Goal: Contribute content

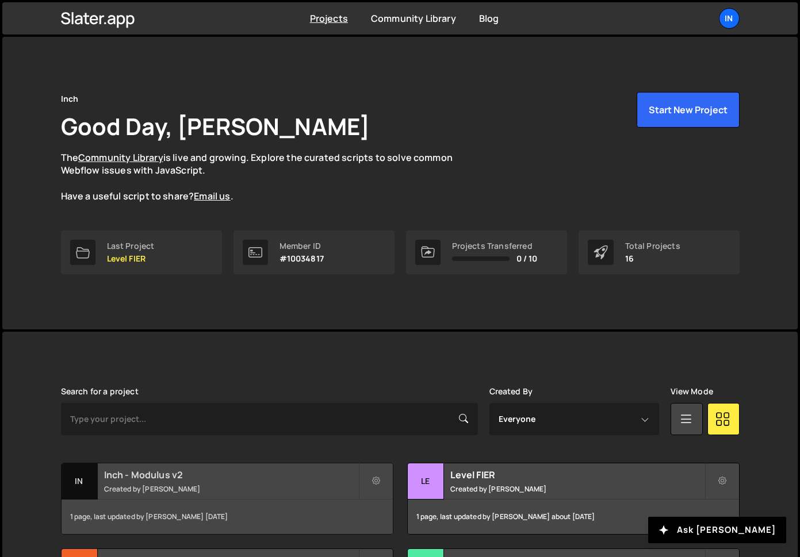
click at [221, 499] on div "In Inch - Modulus v2 Created by [PERSON_NAME]" at bounding box center [227, 481] width 331 height 36
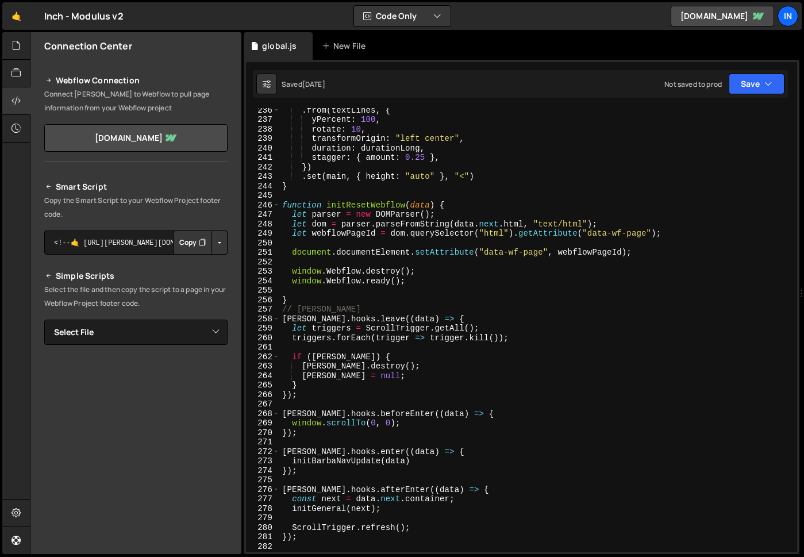
scroll to position [2233, 0]
click at [313, 293] on div ". from ( textLines , { yPercent : 100 , rotate : 10 , transformOrigin : "left c…" at bounding box center [536, 335] width 513 height 463
type textarea "}"
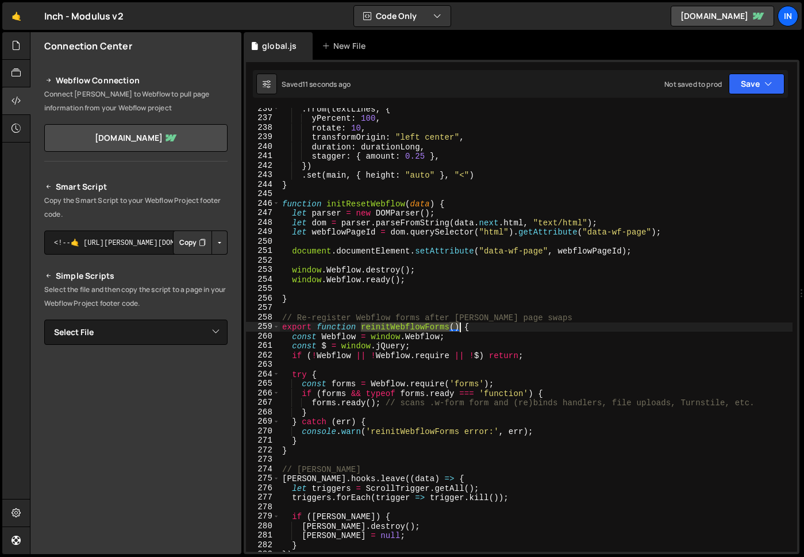
drag, startPoint x: 367, startPoint y: 325, endPoint x: 459, endPoint y: 328, distance: 92.0
click at [459, 328] on div ". from ( textLines , { yPercent : 100 , rotate : 10 , transformOrigin : "left c…" at bounding box center [536, 335] width 513 height 463
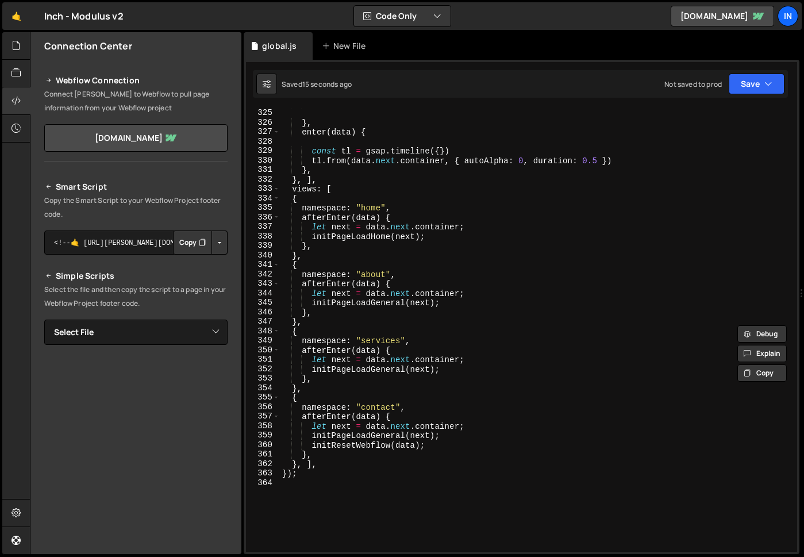
scroll to position [3073, 0]
drag, startPoint x: 429, startPoint y: 448, endPoint x: 315, endPoint y: 444, distance: 114.5
click at [313, 443] on div "return tl ; } , enter ( data ) { const tl = gsap . timeline ({ }) tl . from ( d…" at bounding box center [536, 330] width 513 height 463
paste textarea "reinitWebflowForms()"
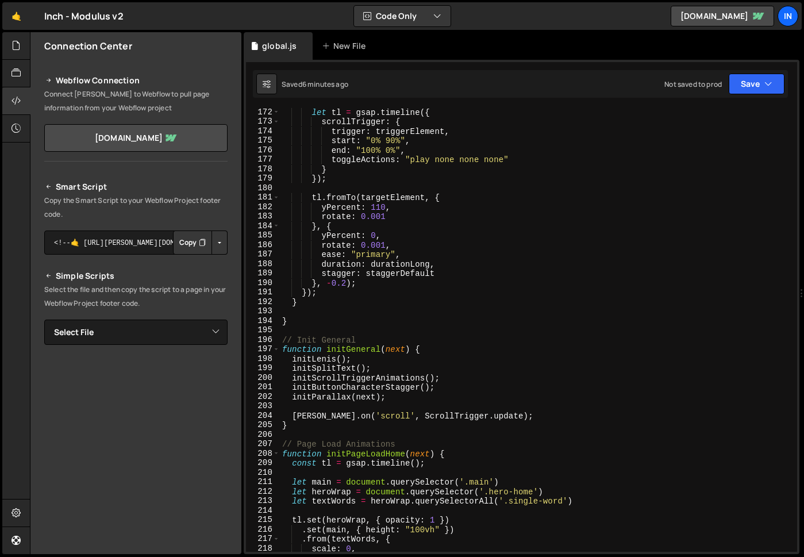
scroll to position [1641, 0]
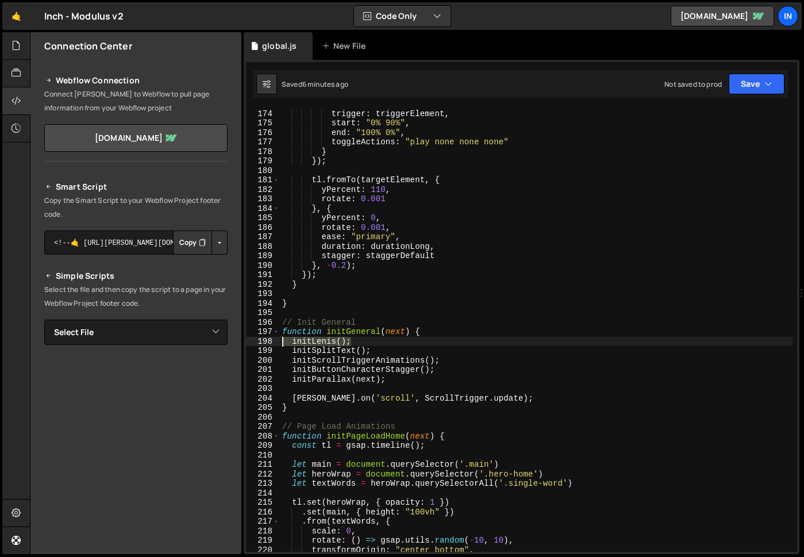
drag, startPoint x: 358, startPoint y: 340, endPoint x: 259, endPoint y: 343, distance: 98.9
click at [259, 343] on div "reinitWebflowForms(); 173 174 175 176 177 178 179 180 181 182 183 184 185 186 1…" at bounding box center [521, 330] width 551 height 444
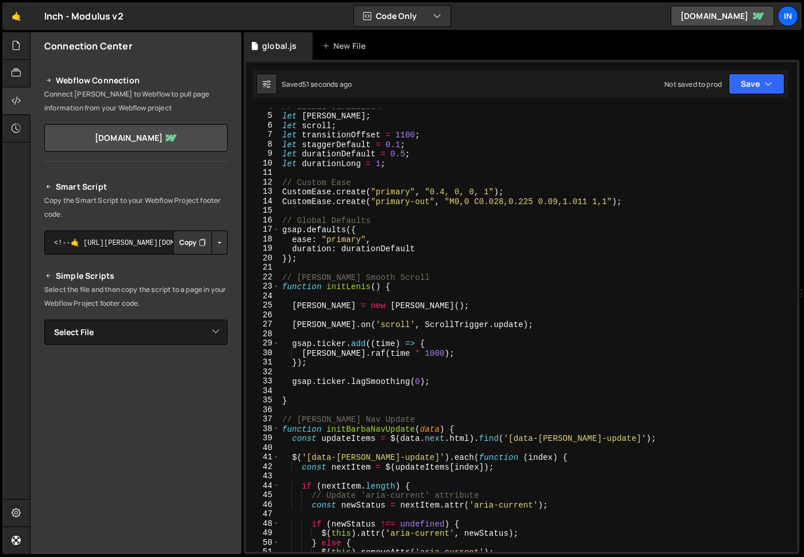
scroll to position [0, 0]
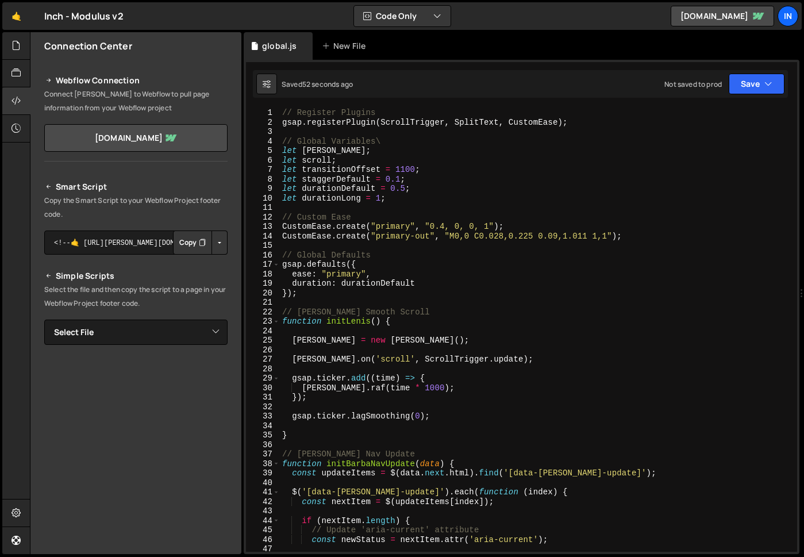
click at [352, 149] on div "// Register Plugins gsap . registerPlugin ( ScrollTrigger , SplitText , CustomE…" at bounding box center [536, 339] width 513 height 463
type textarea "let [PERSON_NAME];"
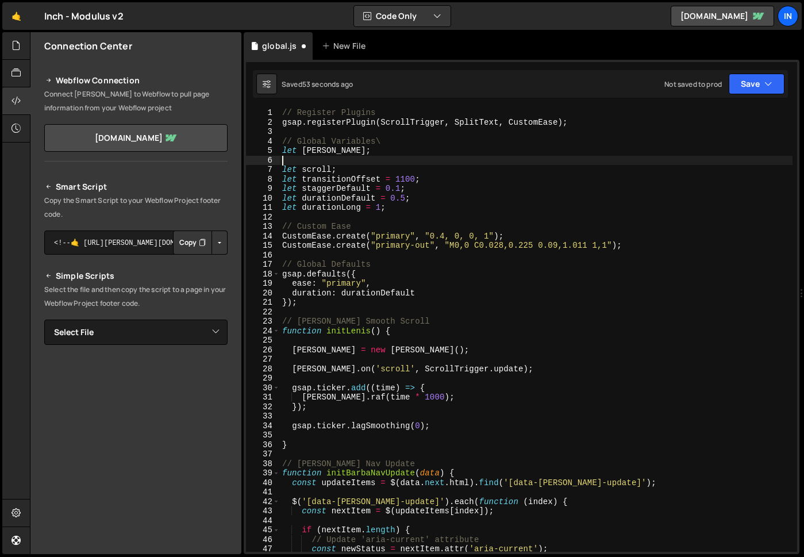
paste textarea "let lenisTicker = null;"
drag, startPoint x: 338, startPoint y: 150, endPoint x: 283, endPoint y: 154, distance: 55.3
click at [283, 154] on div "// Register Plugins gsap . registerPlugin ( ScrollTrigger , SplitText , CustomE…" at bounding box center [536, 339] width 513 height 463
paste textarea "= null"
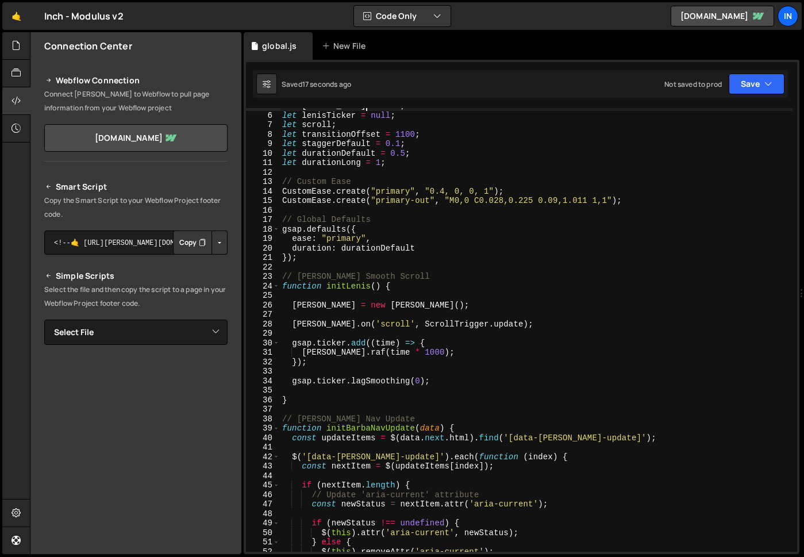
scroll to position [45, 0]
click at [282, 285] on div "let [PERSON_NAME] = null ; let lenisTicker = null ; let scroll ; let transition…" at bounding box center [536, 332] width 513 height 463
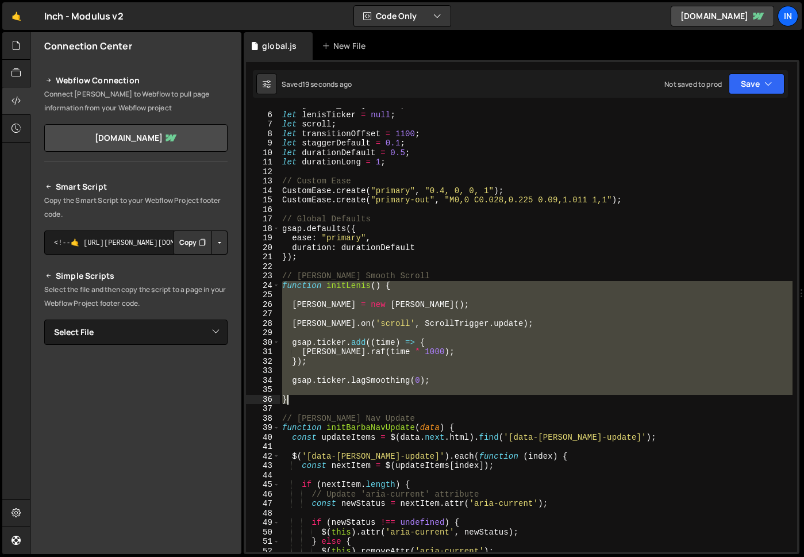
click at [296, 397] on div "let [PERSON_NAME] = null ; let lenisTicker = null ; let scroll ; let transition…" at bounding box center [536, 332] width 513 height 463
paste textarea
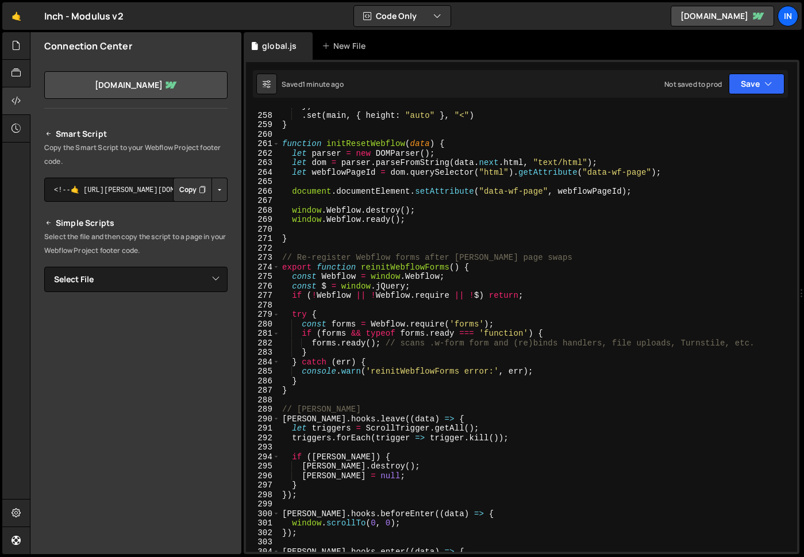
scroll to position [2413, 0]
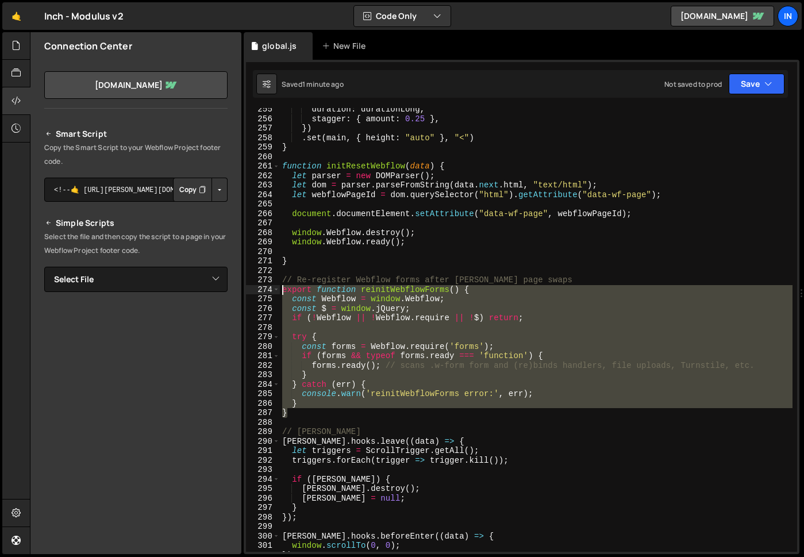
drag, startPoint x: 301, startPoint y: 413, endPoint x: 270, endPoint y: 290, distance: 126.8
click at [270, 290] on div "} 255 256 257 258 259 260 261 262 263 264 265 266 267 268 269 270 271 272 273 2…" at bounding box center [521, 330] width 551 height 444
type textarea "export function reinitWebflowForms() { const Webflow = window.Webflow;"
paste textarea
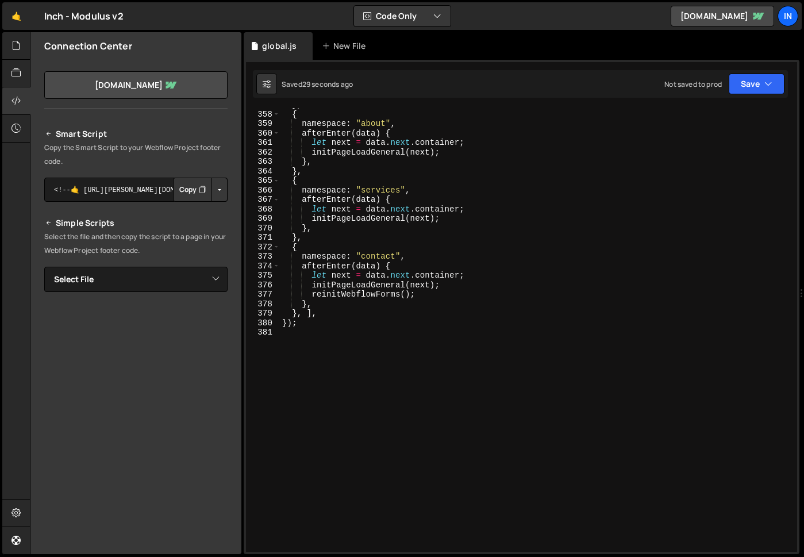
scroll to position [3356, 0]
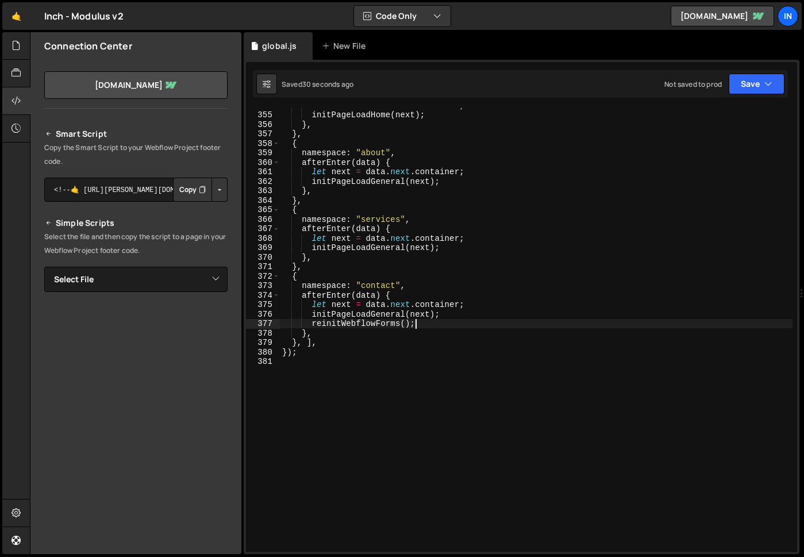
click at [427, 326] on div "let next = data . next . container ; initPageLoadHome ( next ) ; } , } , { name…" at bounding box center [536, 332] width 513 height 463
click at [312, 323] on div "let next = data . next . container ; initPageLoadHome ( next ) ; } , } , { name…" at bounding box center [536, 332] width 513 height 463
paste textarea "In(next?.container || document"
type textarea "reinitWebflowFormsIn(next?.container || document);"
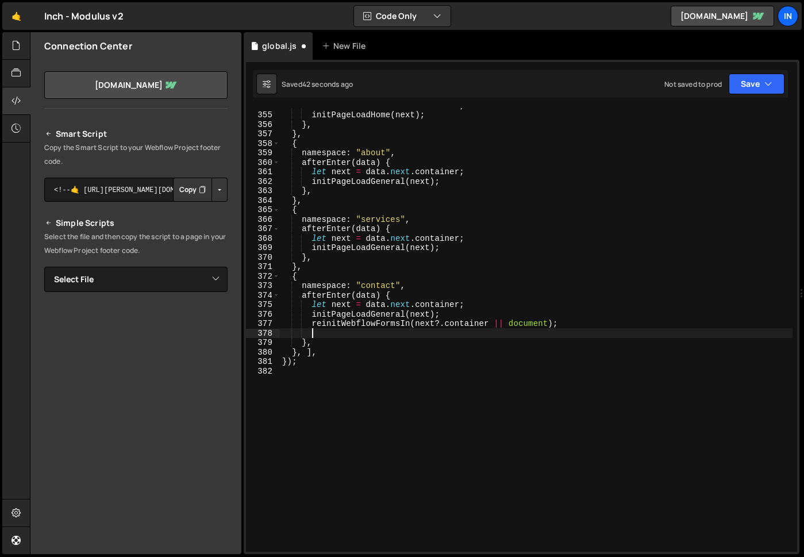
paste textarea "requestAnimationFrame(() => ScrollTrigger.refresh(true));"
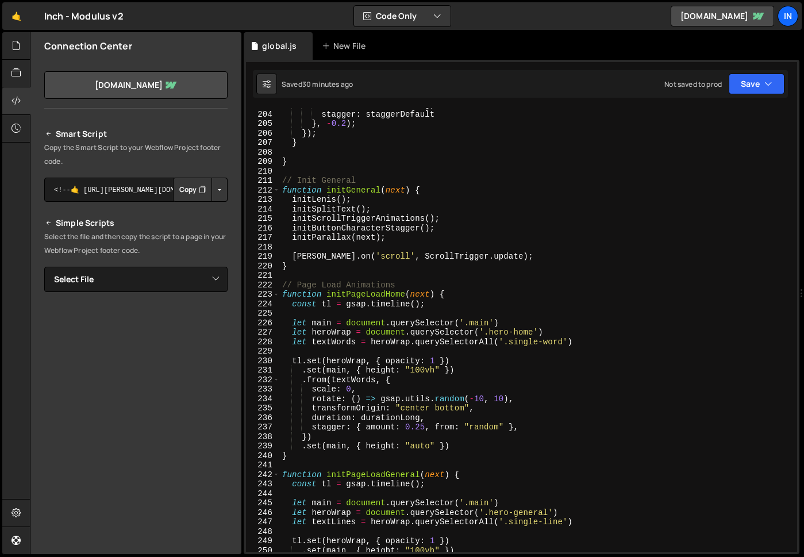
scroll to position [1984, 0]
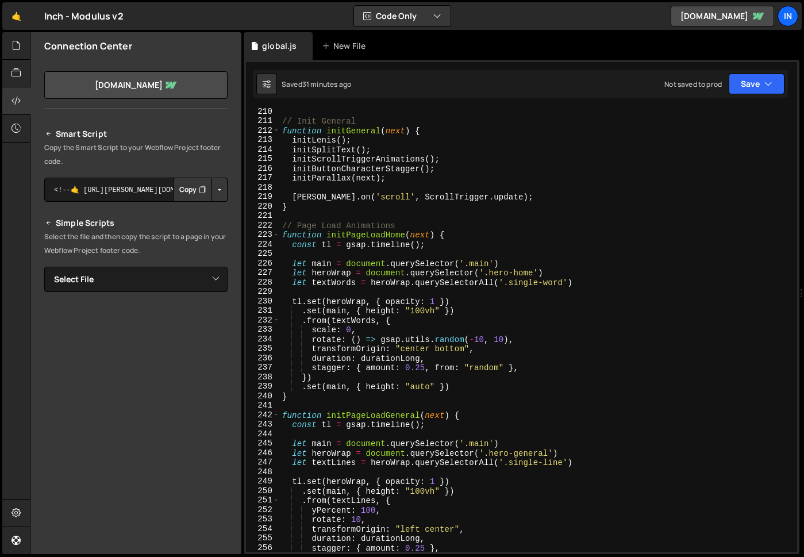
click at [500, 198] on div "// Init General function initGeneral ( next ) { initLenis ( ) ; initSplitText (…" at bounding box center [536, 338] width 513 height 463
type textarea "});"
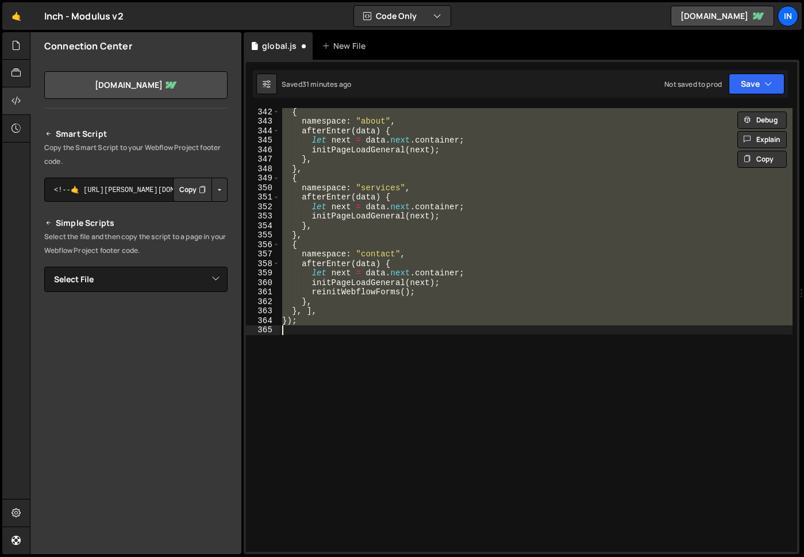
scroll to position [3236, 0]
type textarea "let [PERSON_NAME];"
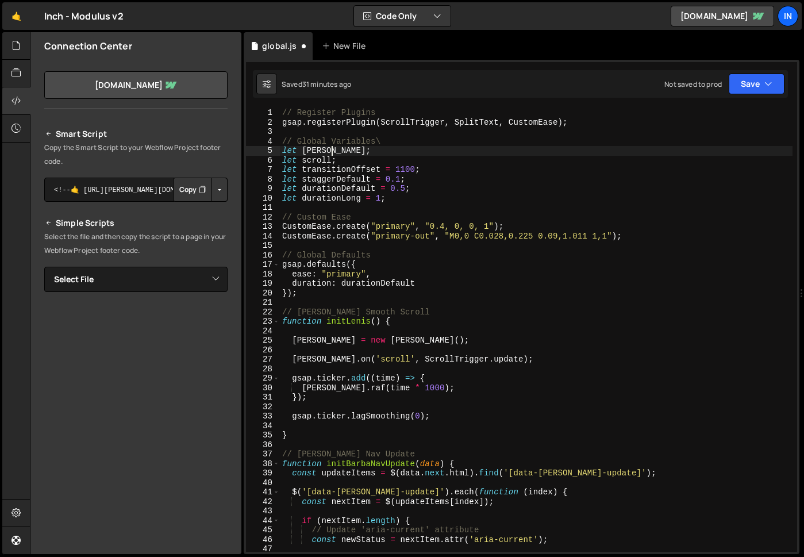
scroll to position [3227, 0]
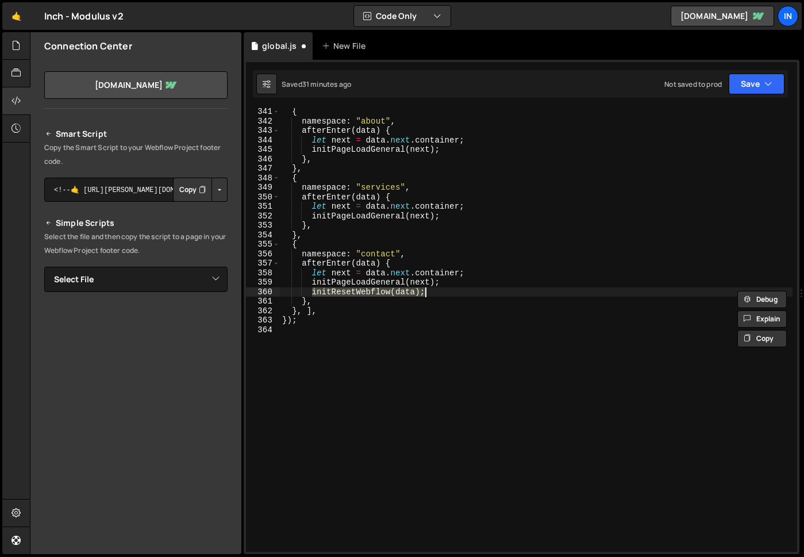
type textarea "});"
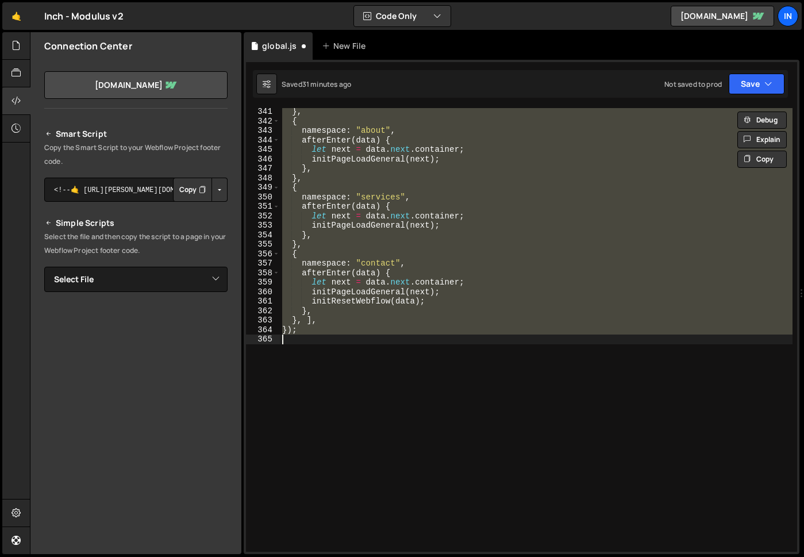
scroll to position [2216, 0]
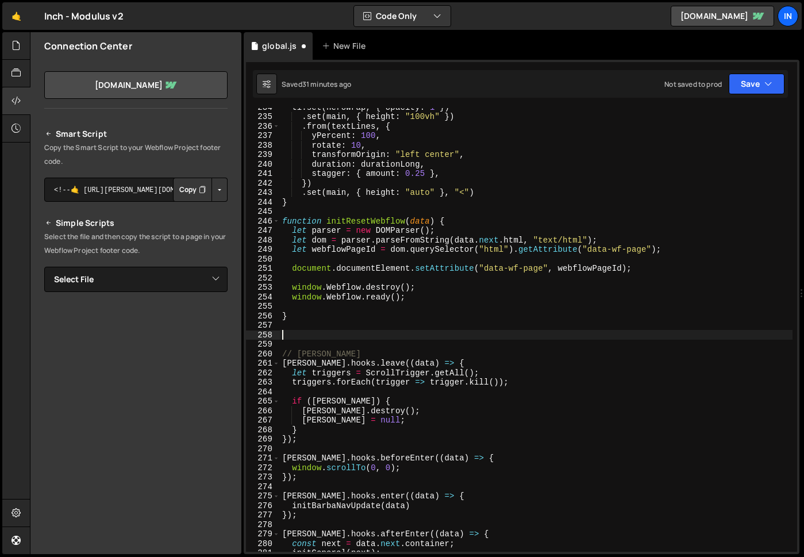
type textarea "}"
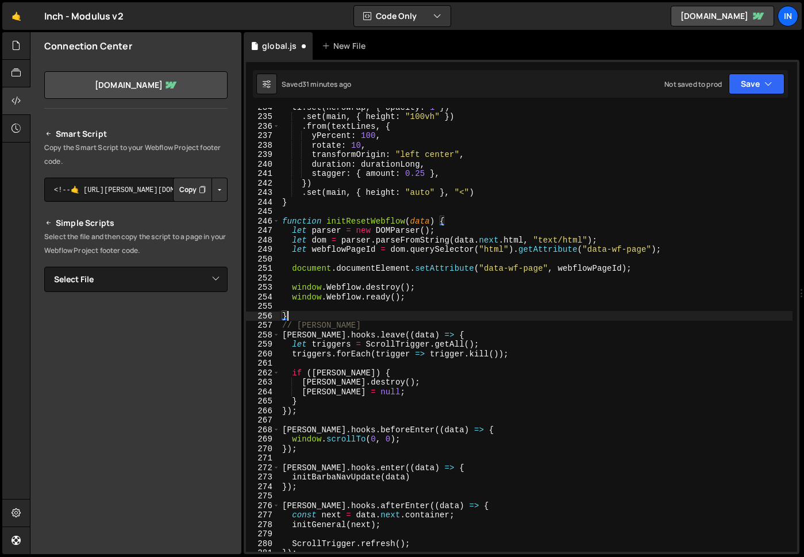
click at [318, 309] on div "tl . set ( heroWrap , { opacity : 1 }) . set ( main , { height : "100vh" }) . f…" at bounding box center [536, 333] width 513 height 463
click at [309, 315] on div "tl . set ( heroWrap , { opacity : 1 }) . set ( main , { height : "100vh" }) . f…" at bounding box center [536, 333] width 513 height 463
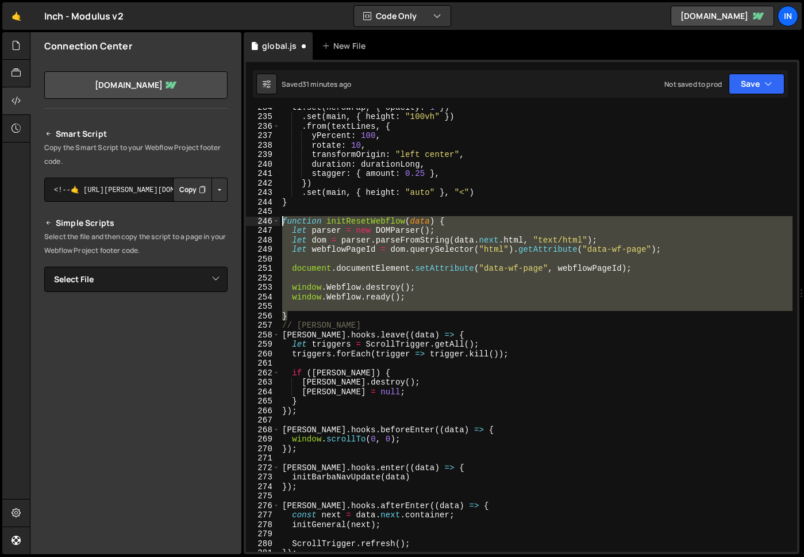
drag, startPoint x: 309, startPoint y: 314, endPoint x: 262, endPoint y: 220, distance: 105.4
click at [262, 220] on div "} 234 235 236 237 238 239 240 241 242 243 244 245 246 247 248 249 250 251 252 2…" at bounding box center [521, 330] width 551 height 444
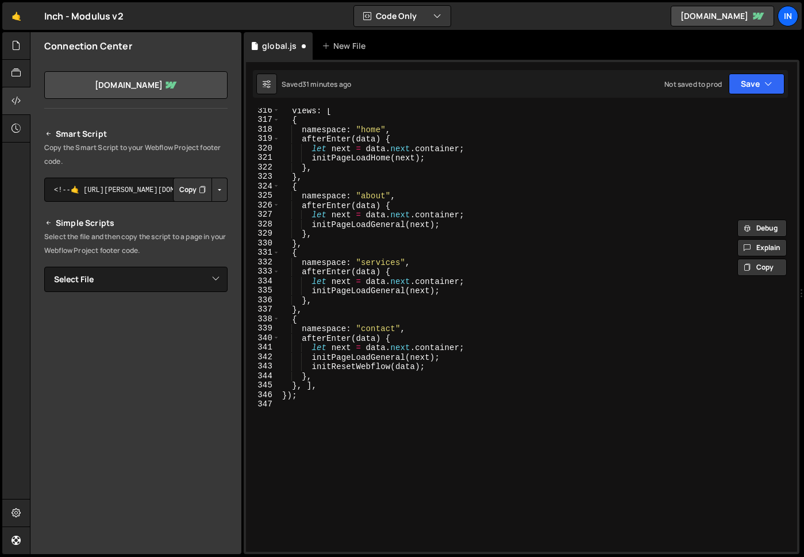
scroll to position [2991, 0]
type textarea "// initResetWebflow(data);"
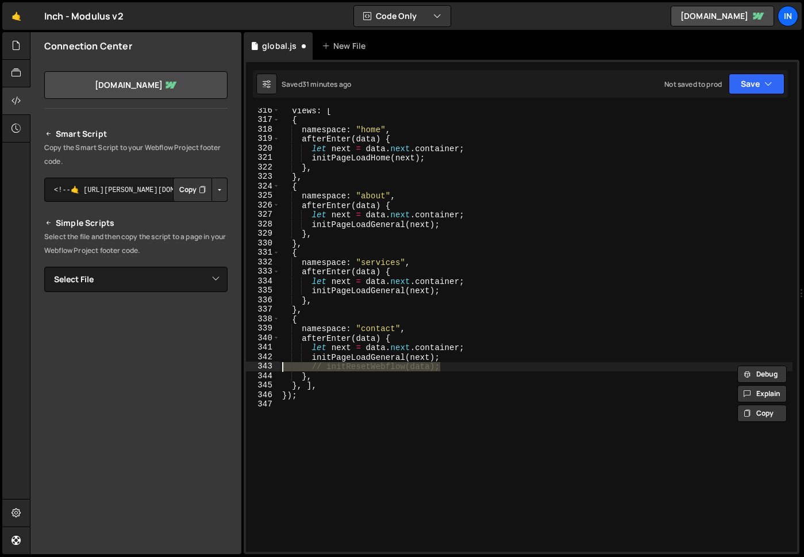
click at [501, 472] on div "views : [ { namespace : "home" , afterEnter ( data ) { let next = data . next .…" at bounding box center [536, 337] width 513 height 463
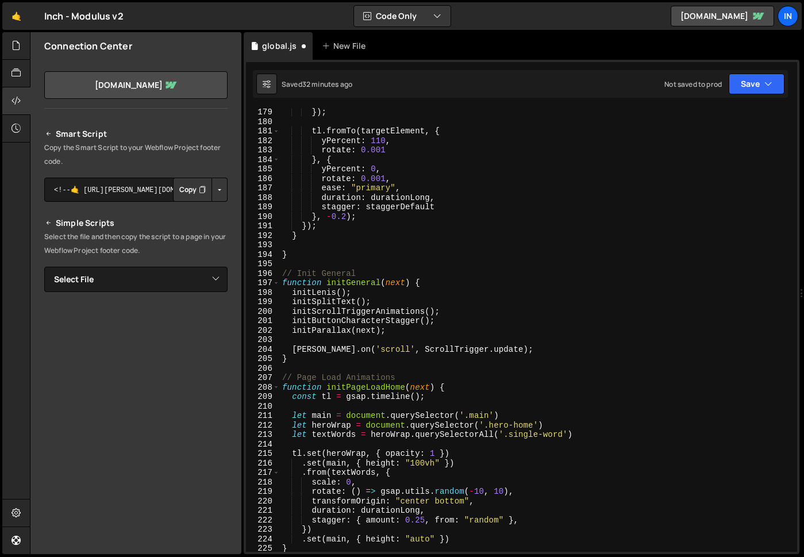
scroll to position [1689, 0]
click at [315, 298] on div "}) ; tl . fromTo ( targetElement , { yPercent : 110 , rotate : 0.001 } , { yPer…" at bounding box center [536, 339] width 513 height 463
click at [332, 293] on div "}) ; tl . fromTo ( targetElement , { yPercent : 110 , rotate : 0.001 } , { yPer…" at bounding box center [536, 339] width 513 height 463
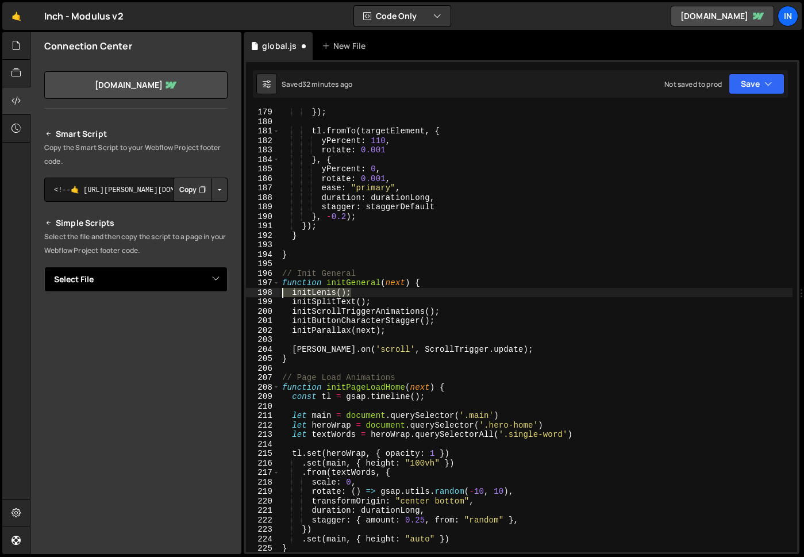
drag, startPoint x: 292, startPoint y: 286, endPoint x: 200, endPoint y: 290, distance: 91.5
click at [200, 290] on div "Files New File Javascript files 1 global.js 0 CSS files Copy share link Edit Fi…" at bounding box center [417, 293] width 775 height 523
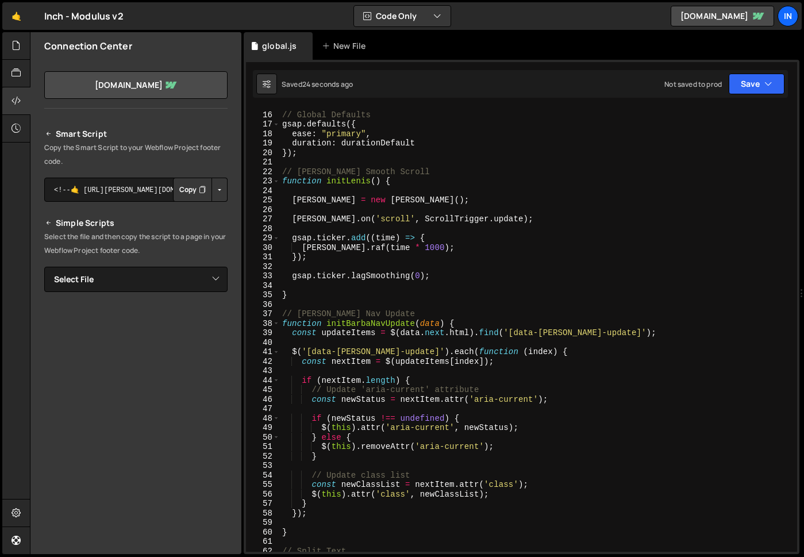
scroll to position [137, 0]
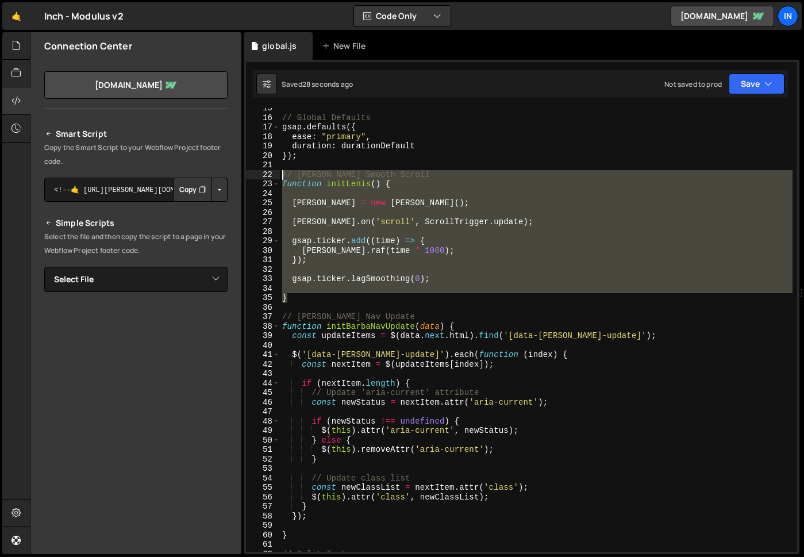
drag, startPoint x: 309, startPoint y: 294, endPoint x: 377, endPoint y: 191, distance: 124.1
click at [230, 175] on div "Files New File Javascript files 1 global.js 0 CSS files Copy share link Edit Fi…" at bounding box center [417, 293] width 775 height 523
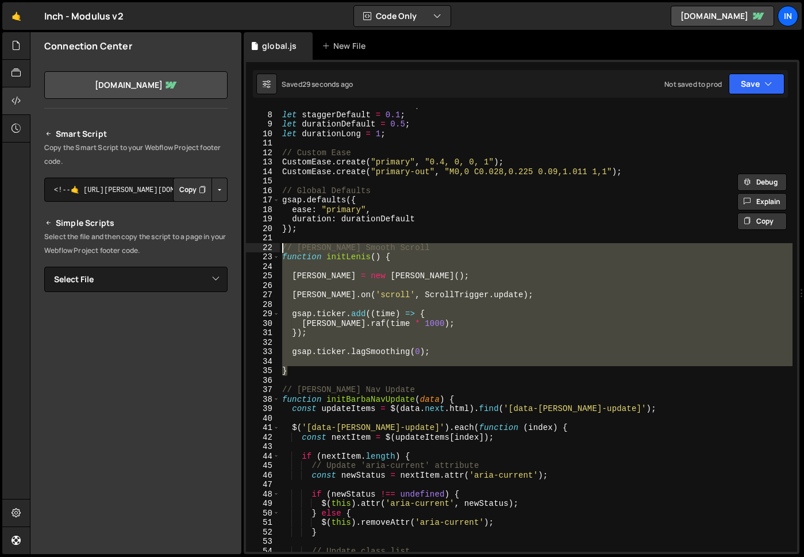
scroll to position [0, 0]
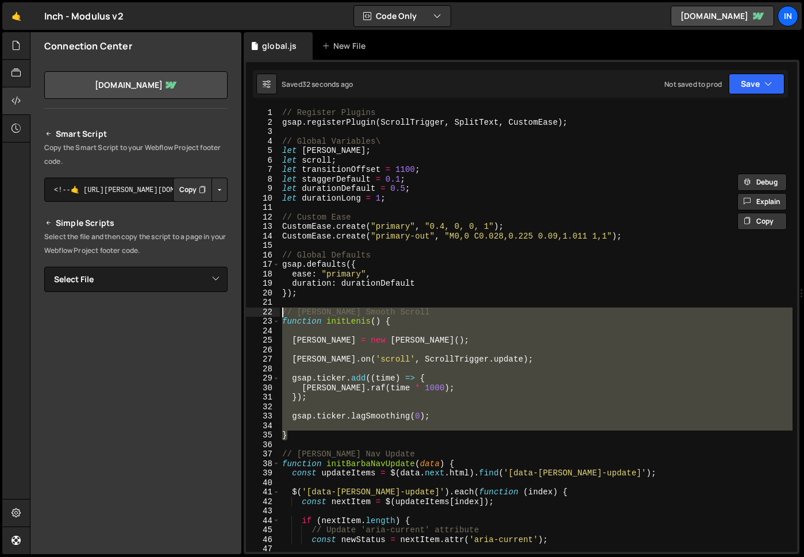
click at [281, 320] on div "// [PERSON_NAME] Scroll function initLenis() { 1 2 3 4 5 6 7 8 9 10 11 12 13 14…" at bounding box center [521, 330] width 551 height 444
click at [283, 321] on div "// Register Plugins gsap . registerPlugin ( ScrollTrigger , SplitText , CustomE…" at bounding box center [536, 330] width 513 height 444
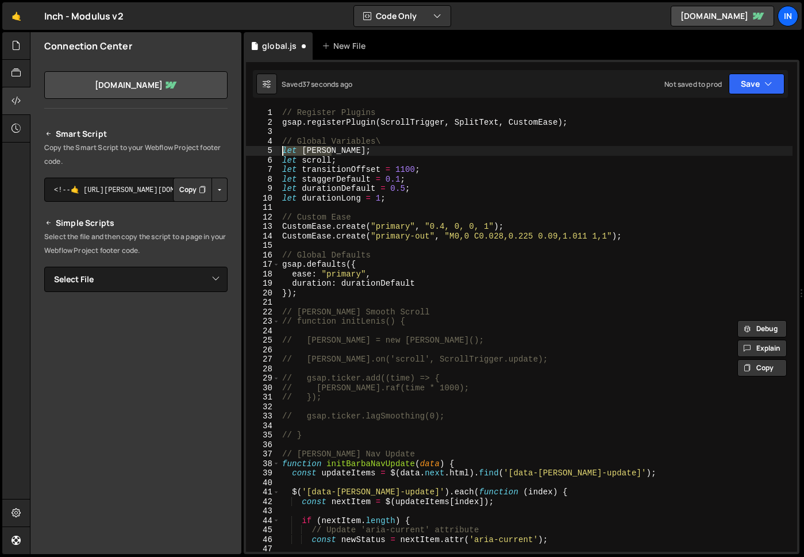
drag, startPoint x: 336, startPoint y: 152, endPoint x: 260, endPoint y: 148, distance: 75.4
click at [260, 148] on div "// function initLenis() { 1 2 3 4 5 6 7 8 9 10 11 12 13 14 15 16 17 18 19 20 21…" at bounding box center [521, 330] width 551 height 444
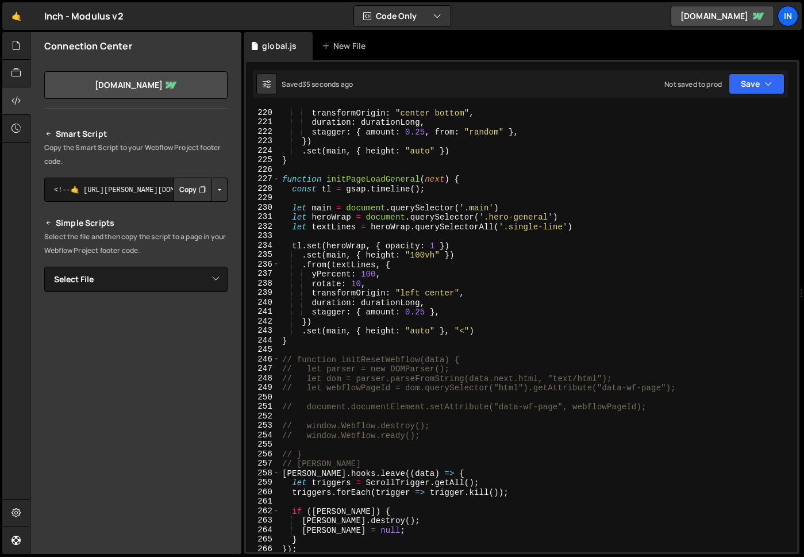
scroll to position [2088, 0]
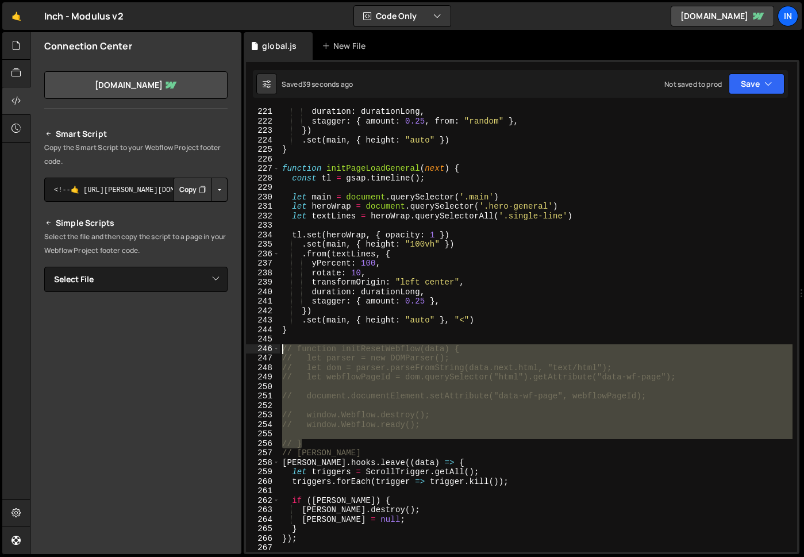
drag, startPoint x: 301, startPoint y: 438, endPoint x: 261, endPoint y: 346, distance: 100.4
click at [261, 346] on div "// [PERSON_NAME].on('scroll', ScrollTrigger.update); 221 222 223 224 225 226 22…" at bounding box center [521, 330] width 551 height 444
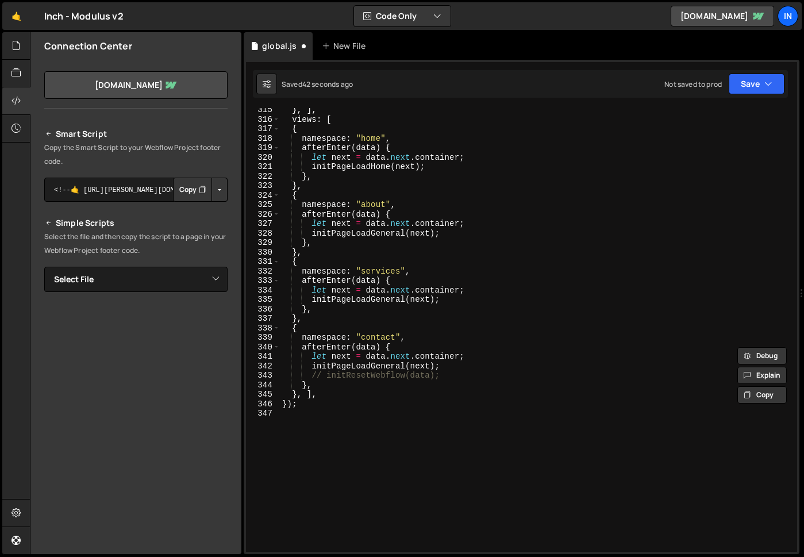
scroll to position [3065, 0]
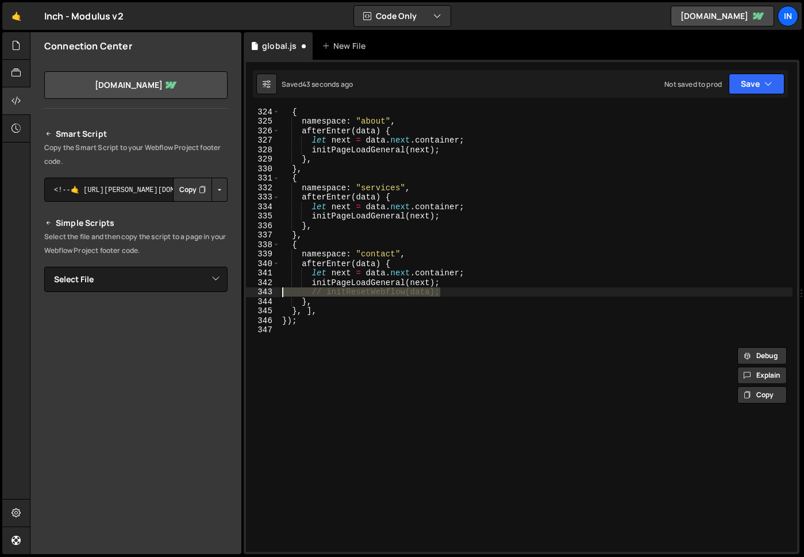
drag, startPoint x: 355, startPoint y: 299, endPoint x: 178, endPoint y: 292, distance: 177.2
click at [178, 292] on div "Files New File Javascript files 1 global.js 0 CSS files Copy share link Edit Fi…" at bounding box center [417, 293] width 775 height 523
type textarea "initResetWebflow(data);"
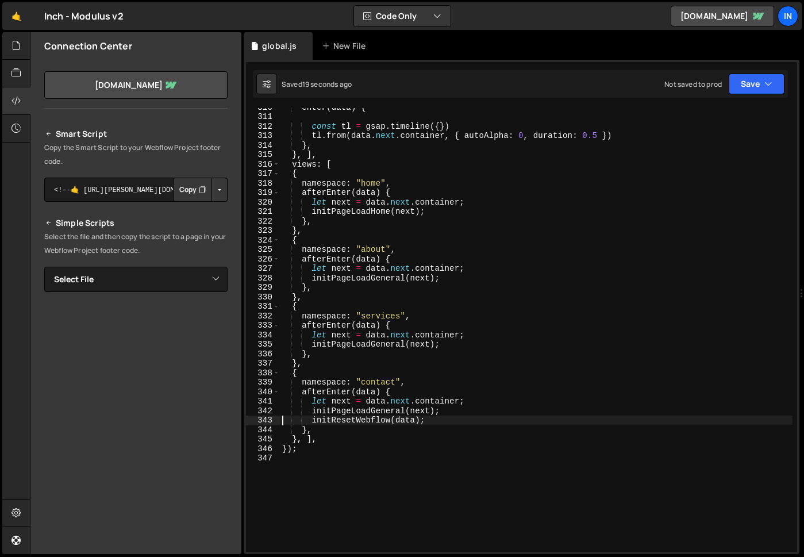
scroll to position [2937, 0]
